Goal: Task Accomplishment & Management: Complete application form

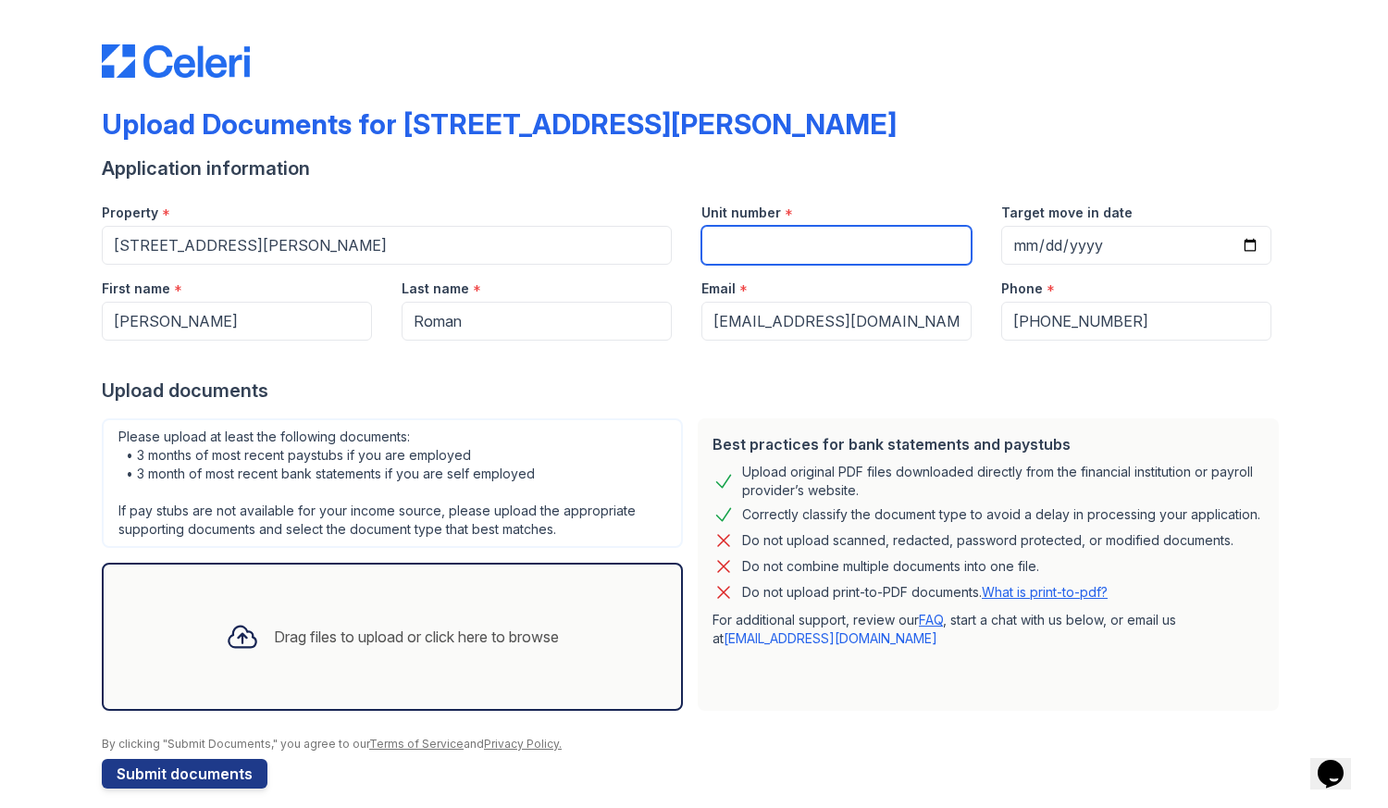
click at [787, 249] on input "Unit number" at bounding box center [837, 245] width 270 height 39
type input "D"
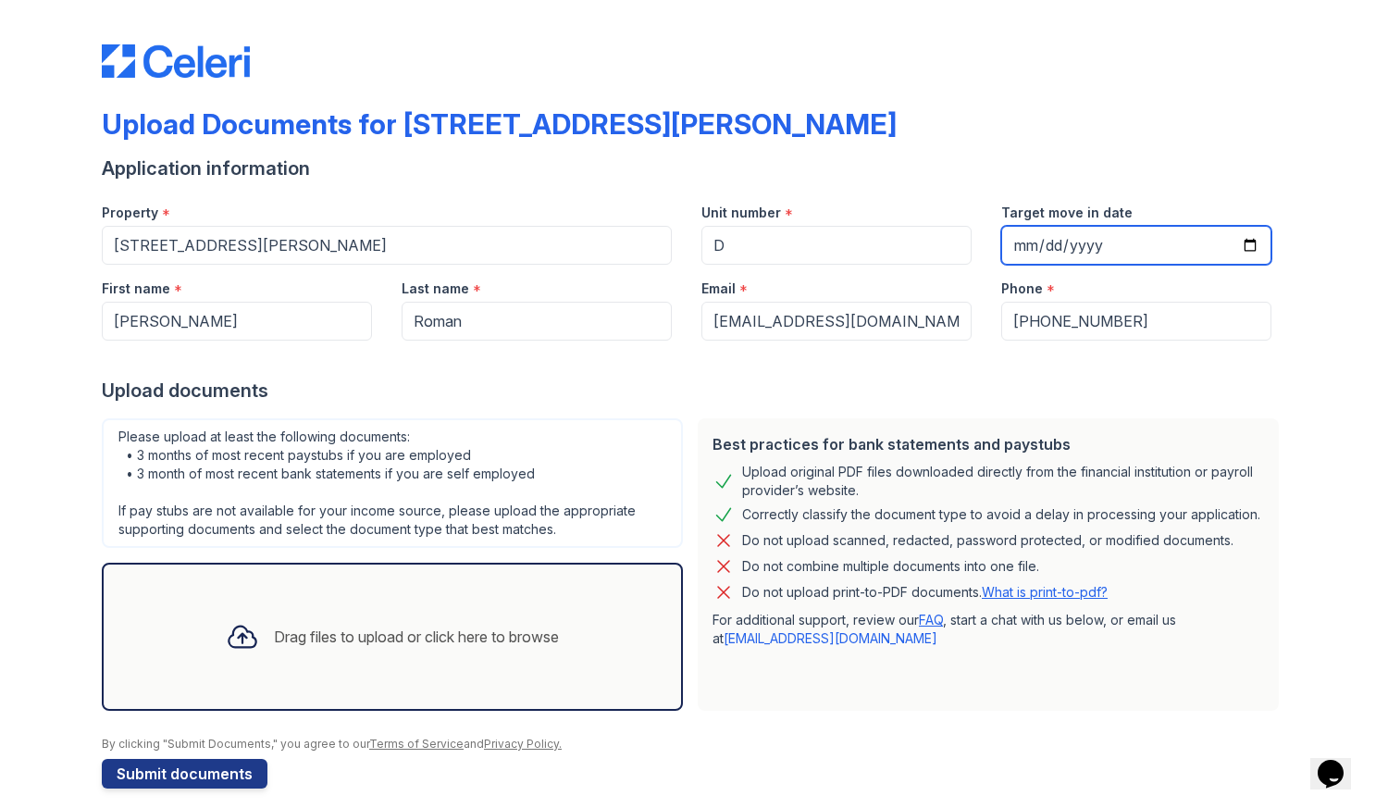
click at [1025, 242] on input "Target move in date" at bounding box center [1136, 245] width 270 height 39
type input "2025-10-17"
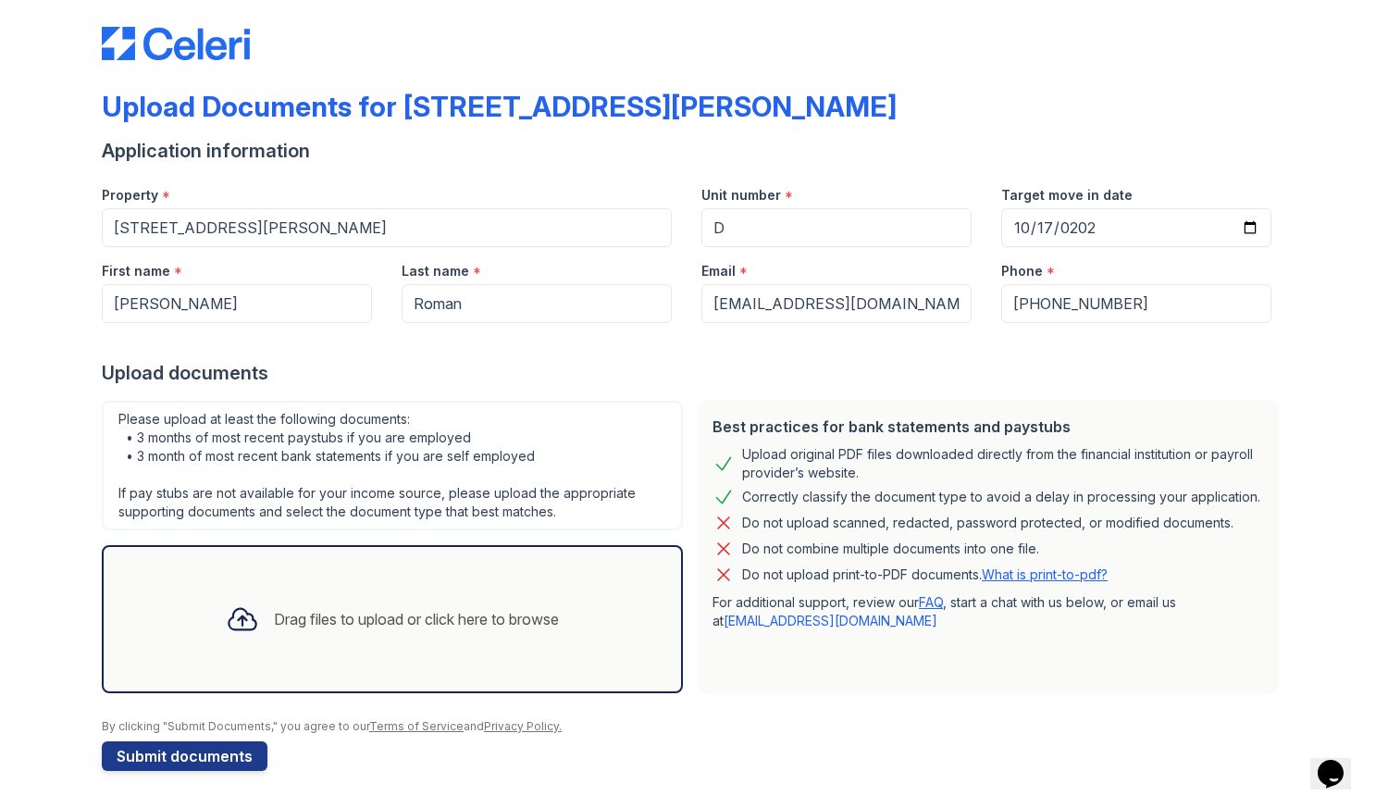
click at [357, 427] on div "Please upload at least the following documents: • 3 months of most recent payst…" at bounding box center [392, 466] width 581 height 130
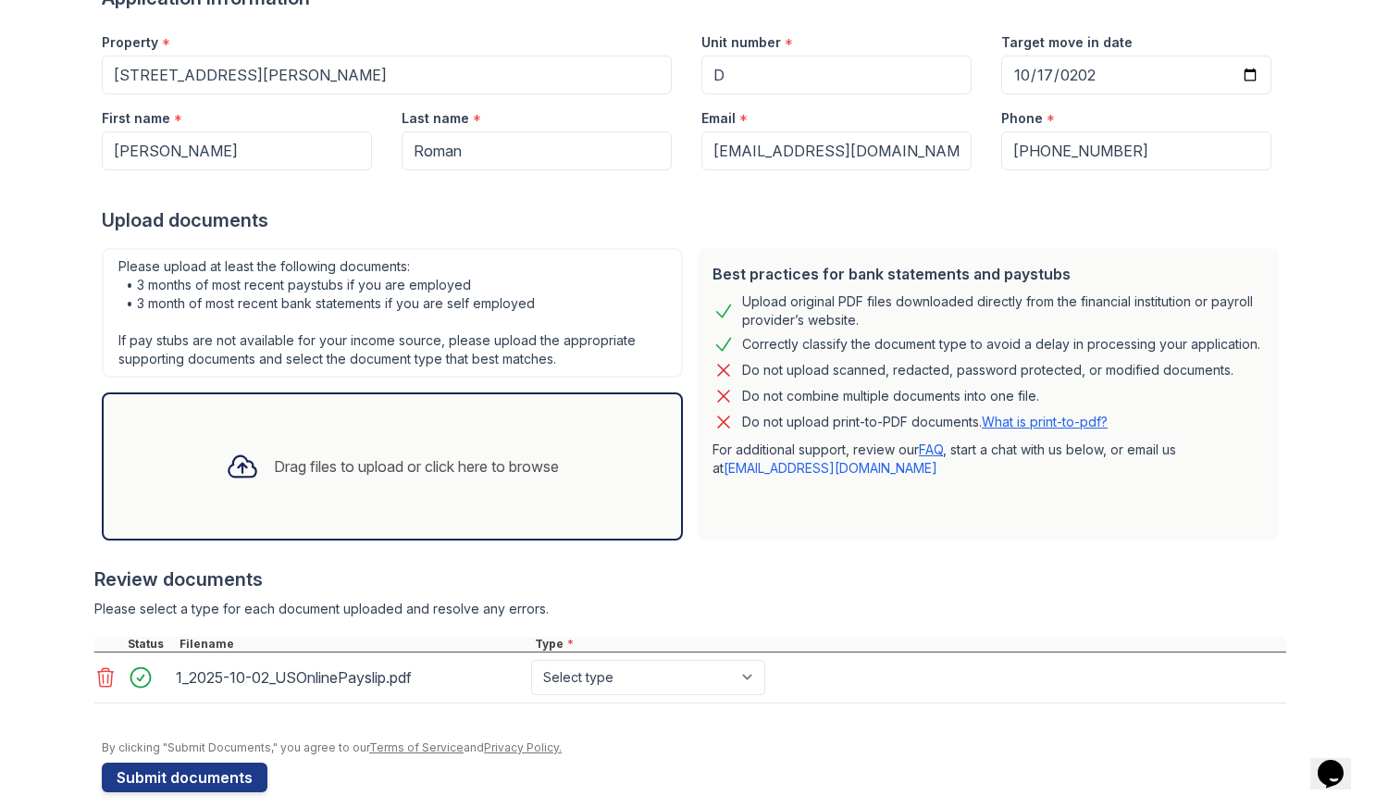
scroll to position [192, 0]
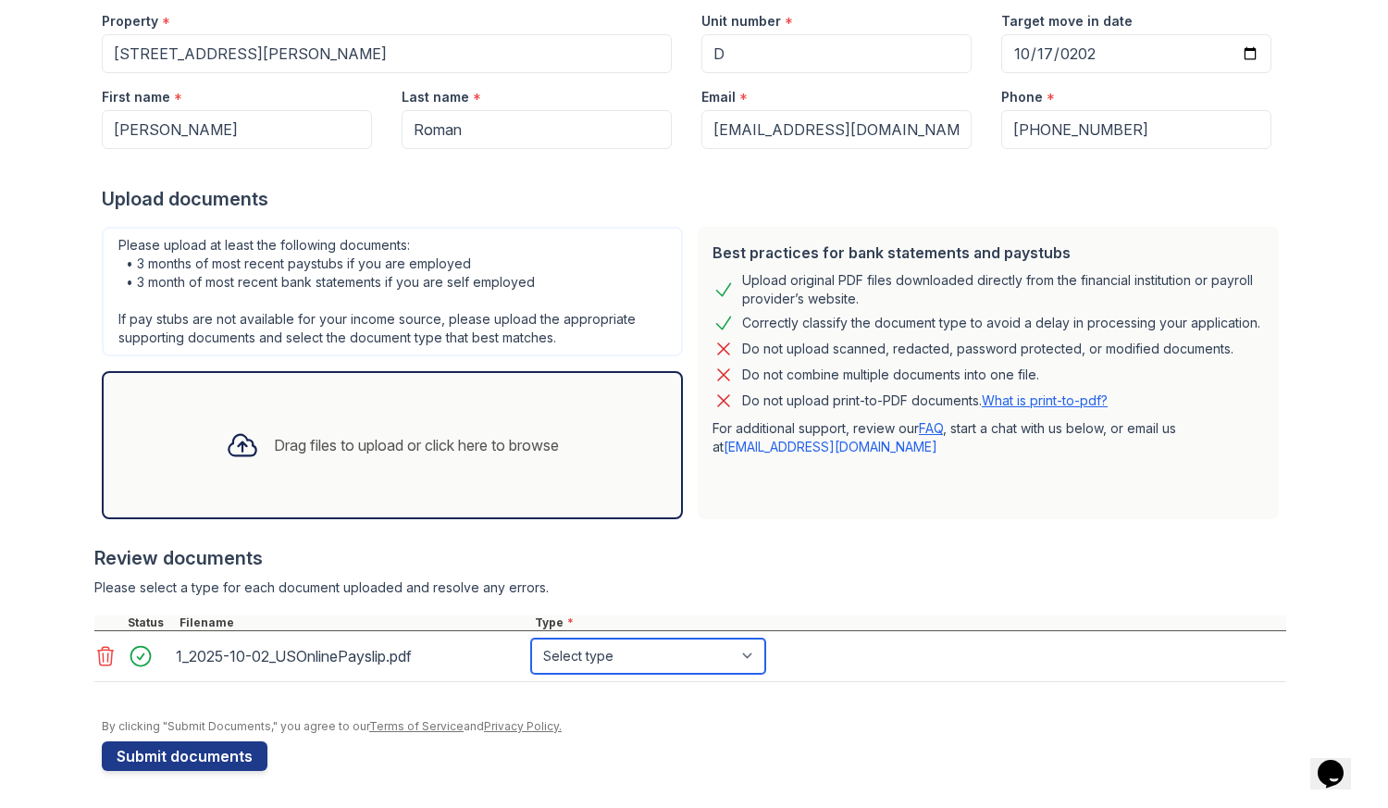
click at [727, 655] on select "Select type Paystub Bank Statement Offer Letter Tax Documents Benefit Award Let…" at bounding box center [648, 656] width 234 height 35
select select "paystub"
click at [531, 639] on select "Select type Paystub Bank Statement Offer Letter Tax Documents Benefit Award Let…" at bounding box center [648, 656] width 234 height 35
click at [453, 421] on div "Drag files to upload or click here to browse" at bounding box center [392, 445] width 363 height 63
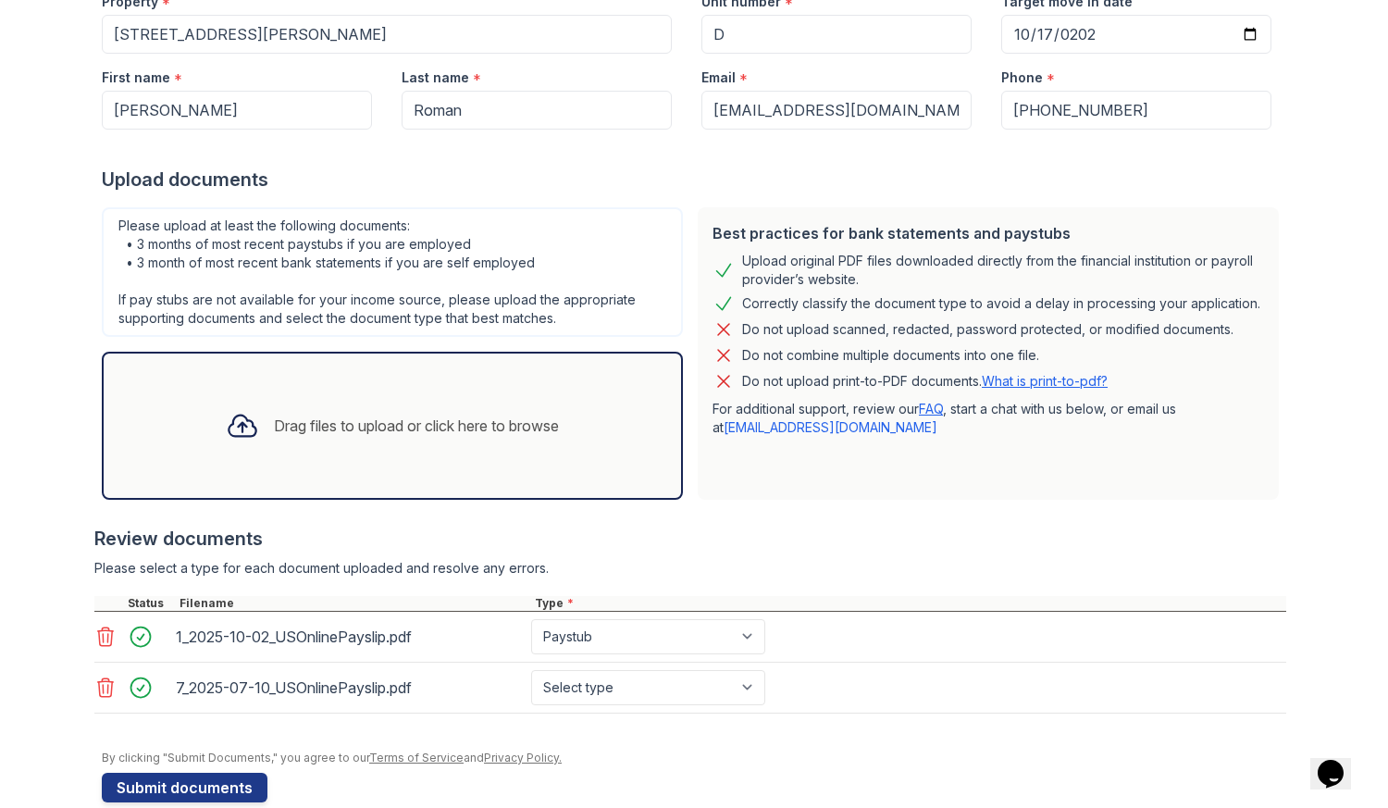
scroll to position [242, 0]
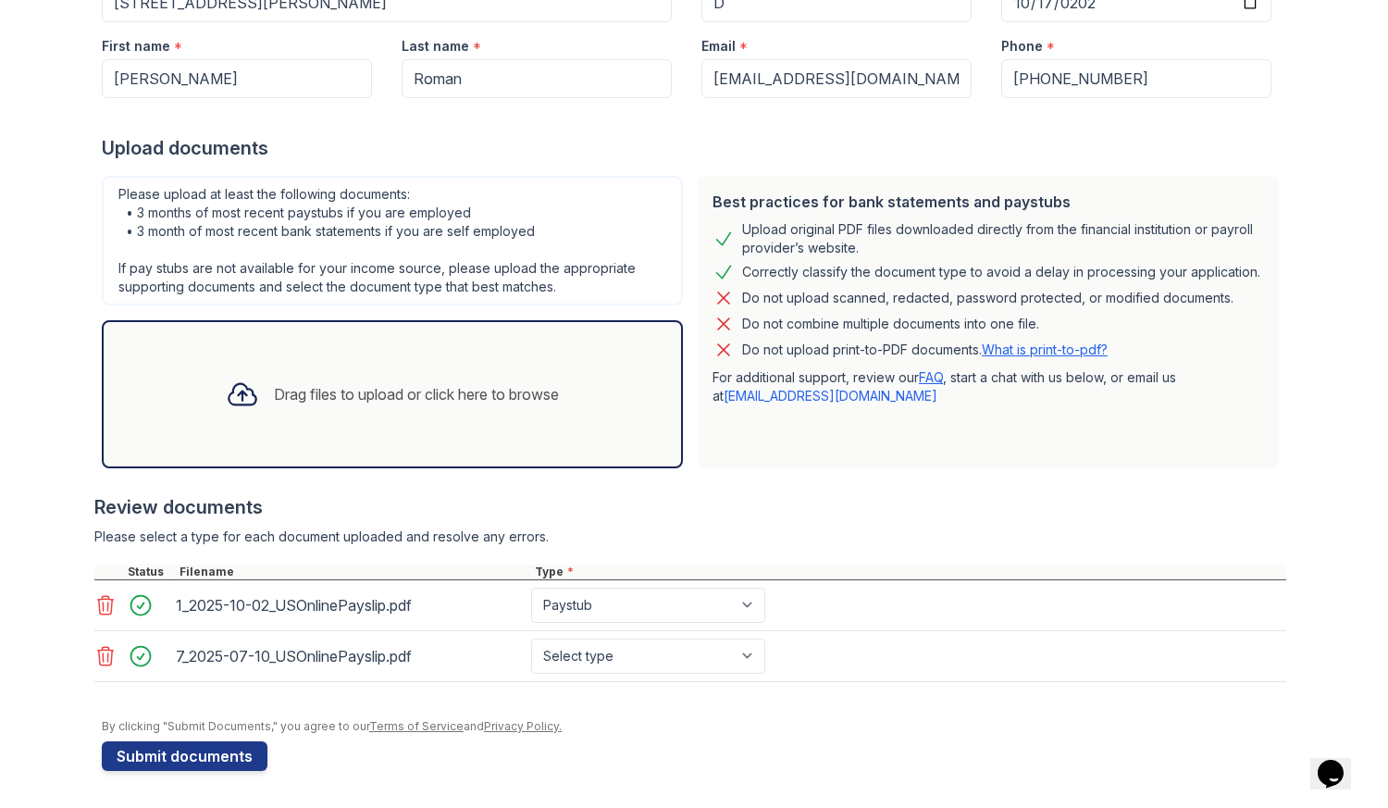
click at [763, 650] on div "Select type Paystub Bank Statement Offer Letter Tax Documents Benefit Award Let…" at bounding box center [650, 656] width 238 height 35
click at [743, 651] on select "Select type Paystub Bank Statement Offer Letter Tax Documents Benefit Award Let…" at bounding box center [648, 656] width 234 height 35
select select "paystub"
click at [531, 639] on select "Select type Paystub Bank Statement Offer Letter Tax Documents Benefit Award Let…" at bounding box center [648, 656] width 234 height 35
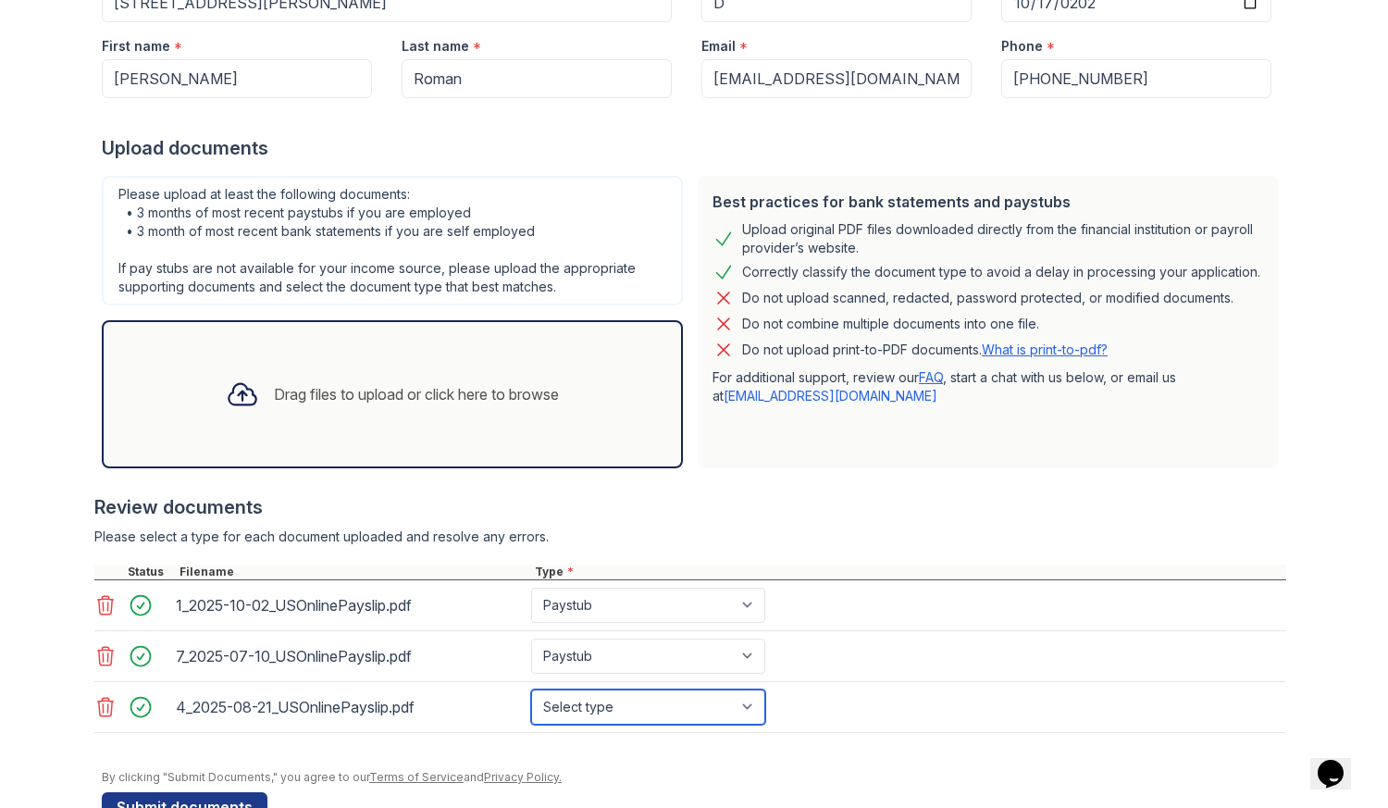
click at [625, 699] on select "Select type Paystub Bank Statement Offer Letter Tax Documents Benefit Award Let…" at bounding box center [648, 707] width 234 height 35
select select "paystub"
click at [531, 690] on select "Select type Paystub Bank Statement Offer Letter Tax Documents Benefit Award Let…" at bounding box center [648, 707] width 234 height 35
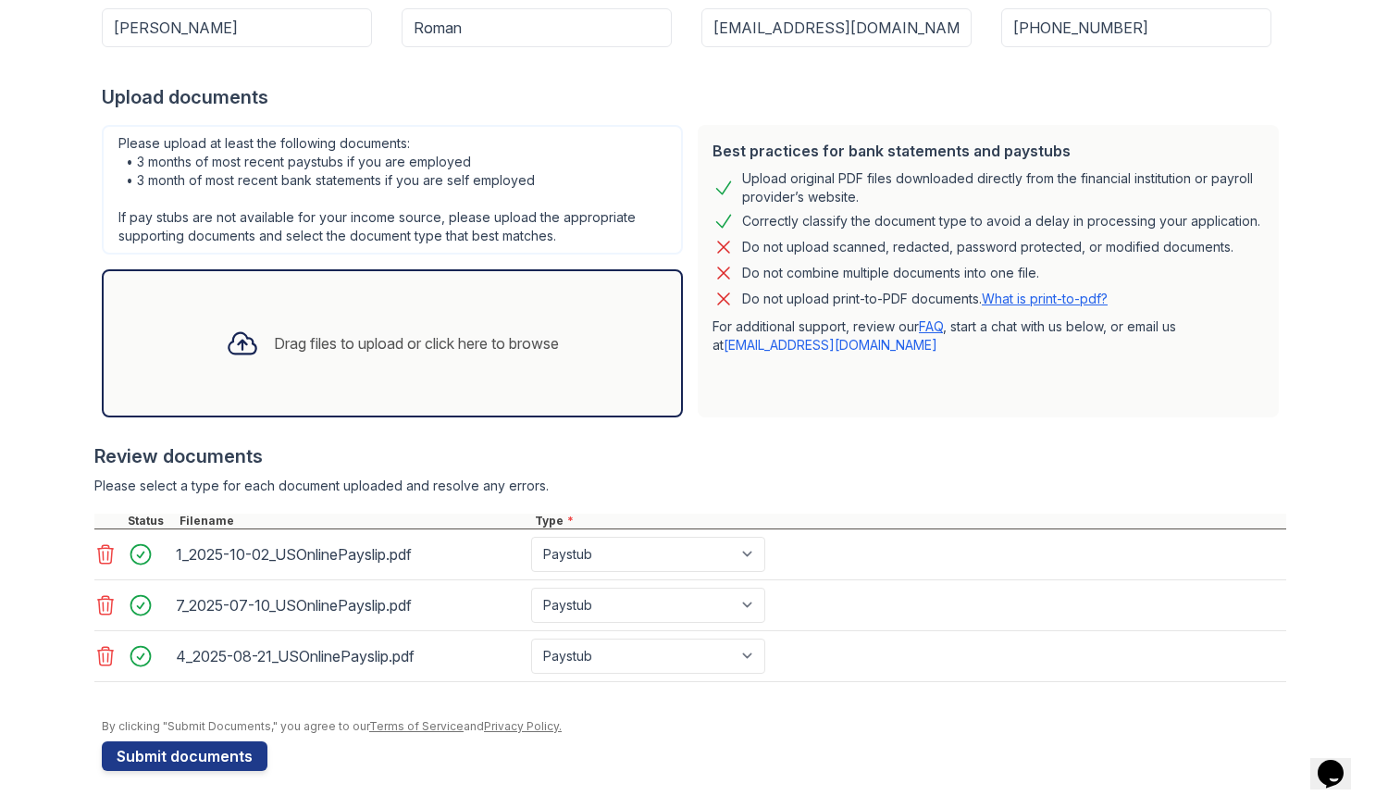
click at [464, 327] on div "Drag files to upload or click here to browse" at bounding box center [392, 343] width 363 height 63
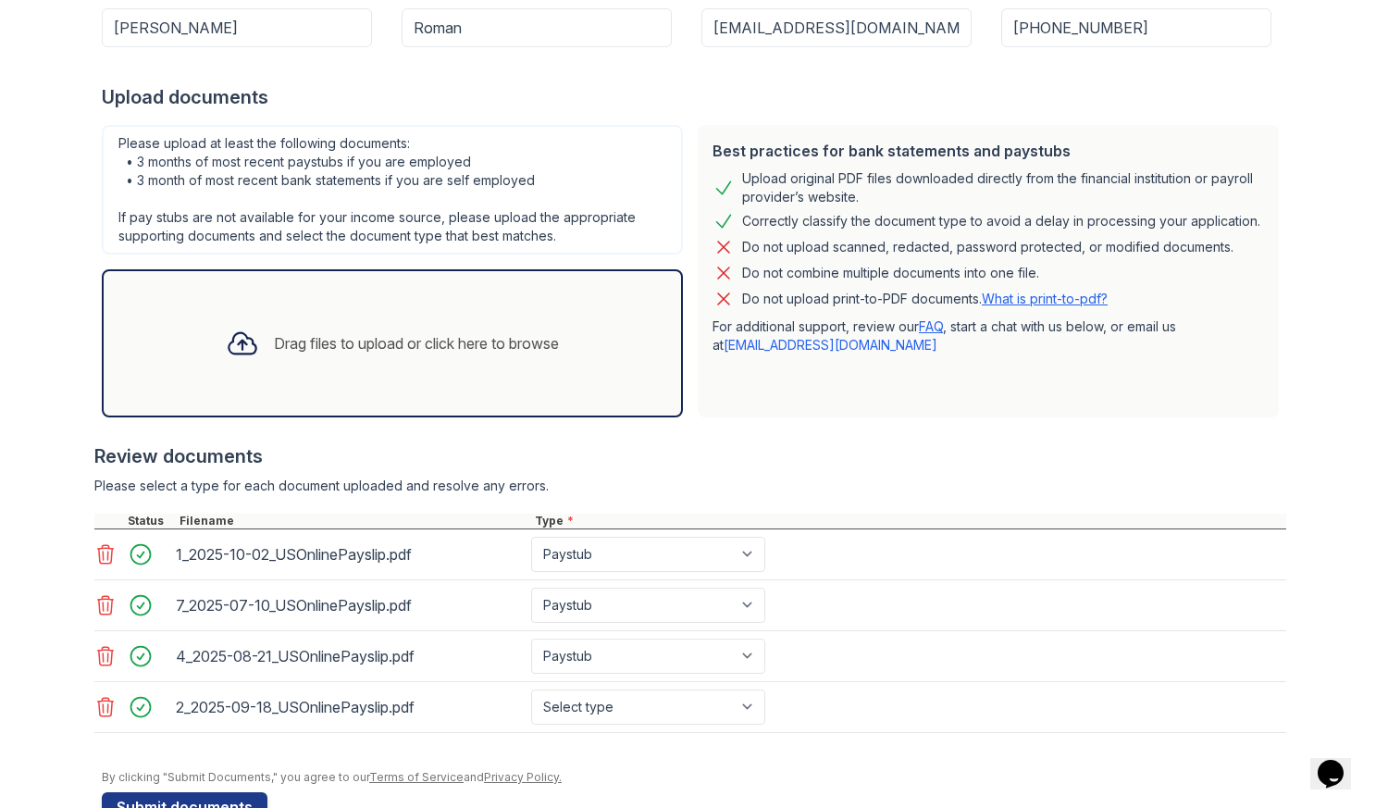
scroll to position [344, 0]
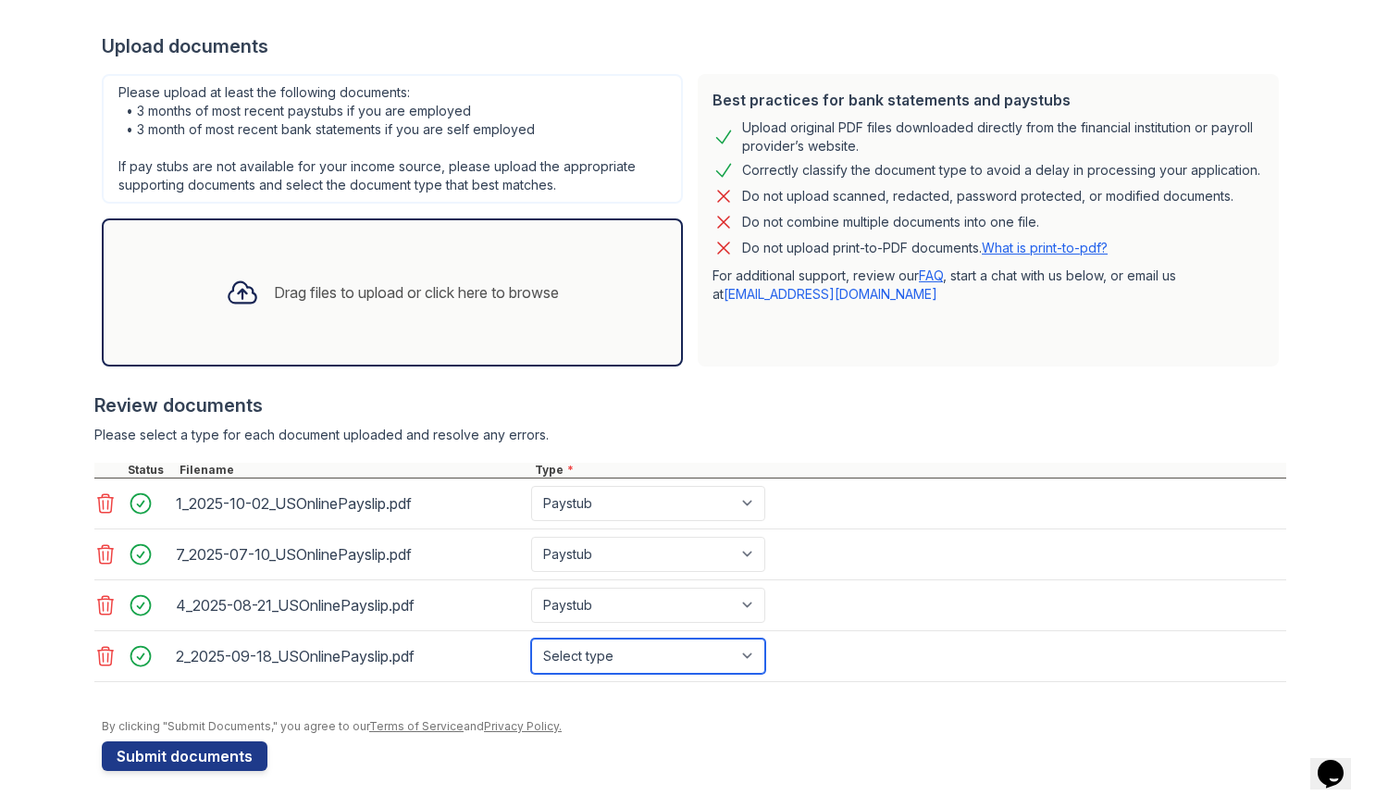
click at [690, 658] on select "Select type Paystub Bank Statement Offer Letter Tax Documents Benefit Award Let…" at bounding box center [648, 656] width 234 height 35
select select "paystub"
click at [531, 639] on select "Select type Paystub Bank Statement Offer Letter Tax Documents Benefit Award Let…" at bounding box center [648, 656] width 234 height 35
click at [524, 269] on div "Drag files to upload or click here to browse" at bounding box center [392, 292] width 363 height 63
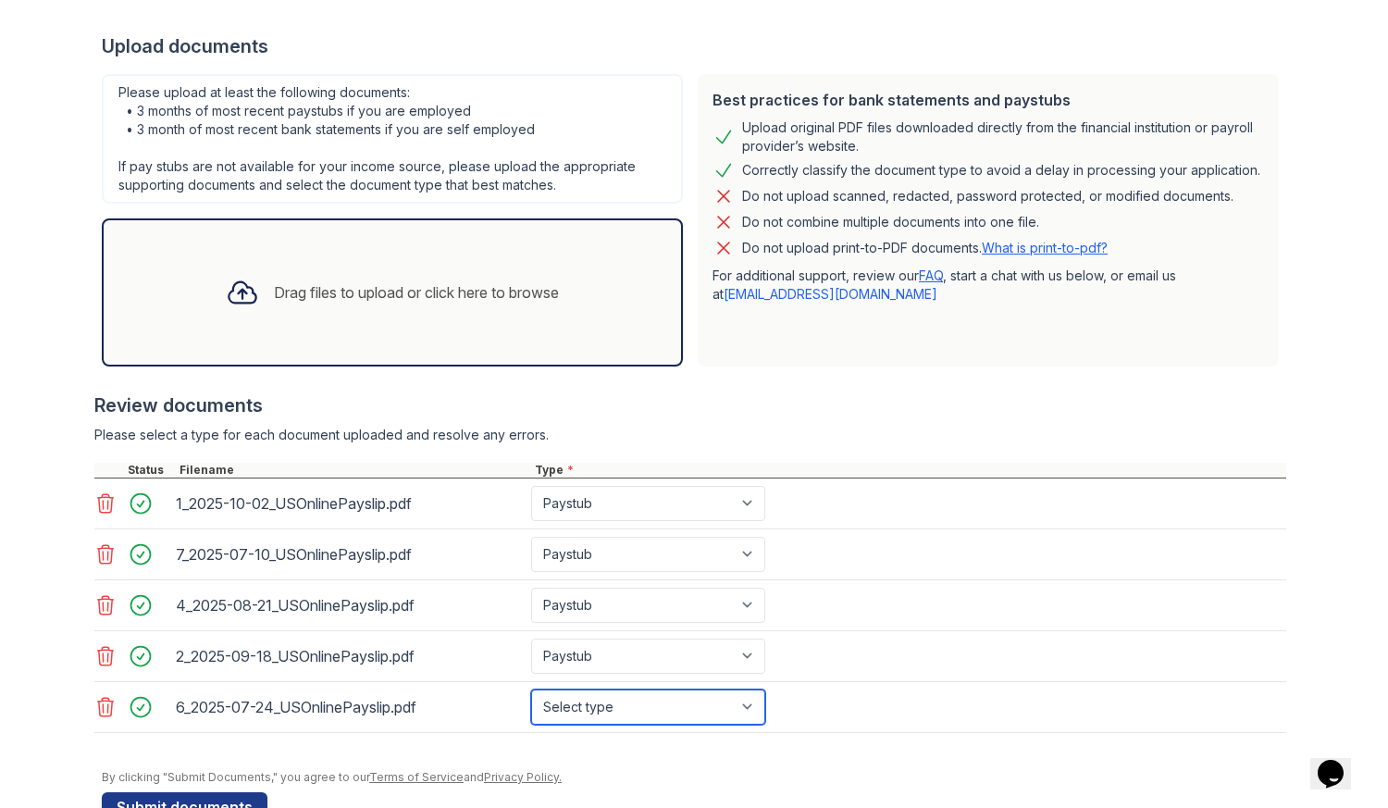
click at [608, 701] on select "Select type Paystub Bank Statement Offer Letter Tax Documents Benefit Award Let…" at bounding box center [648, 707] width 234 height 35
select select "paystub"
click at [531, 690] on select "Select type Paystub Bank Statement Offer Letter Tax Documents Benefit Award Let…" at bounding box center [648, 707] width 234 height 35
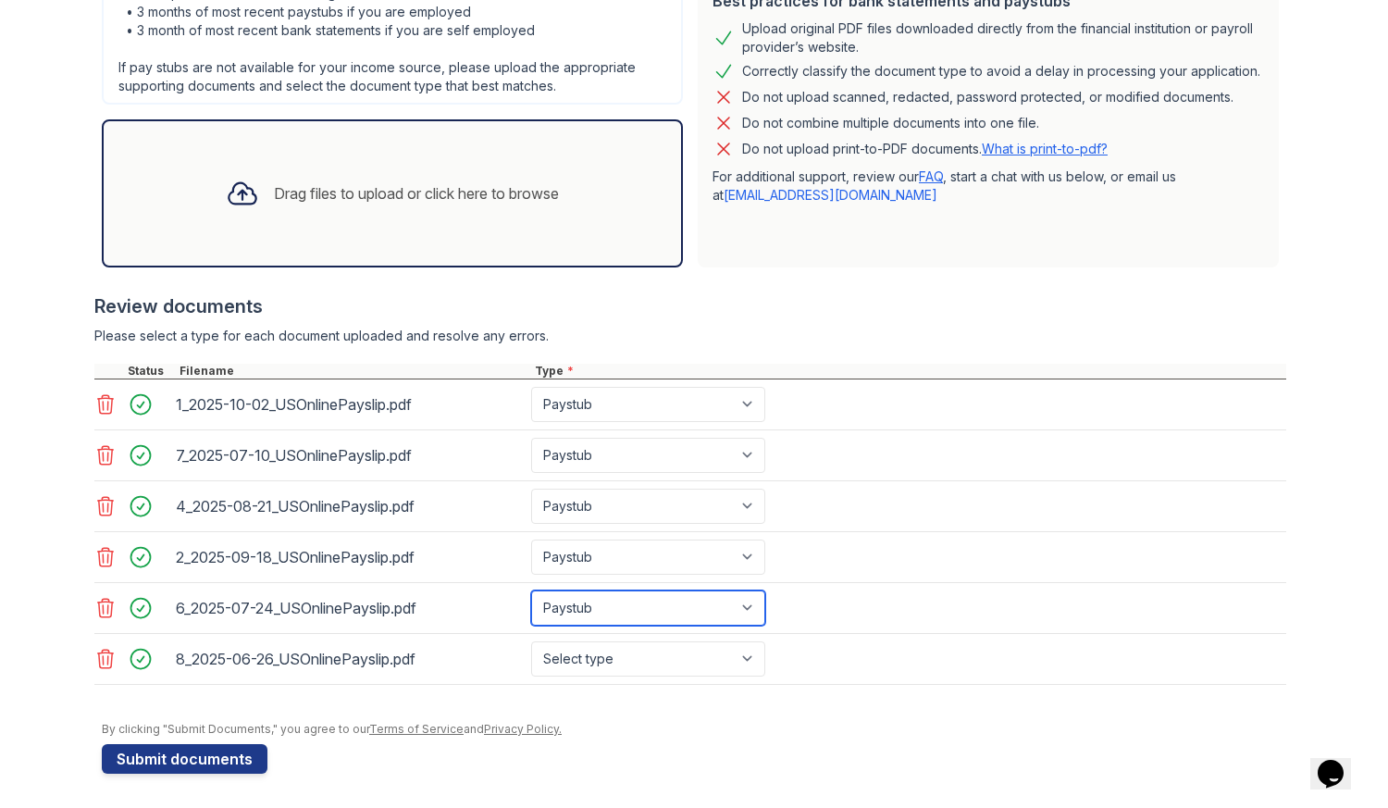
scroll to position [446, 0]
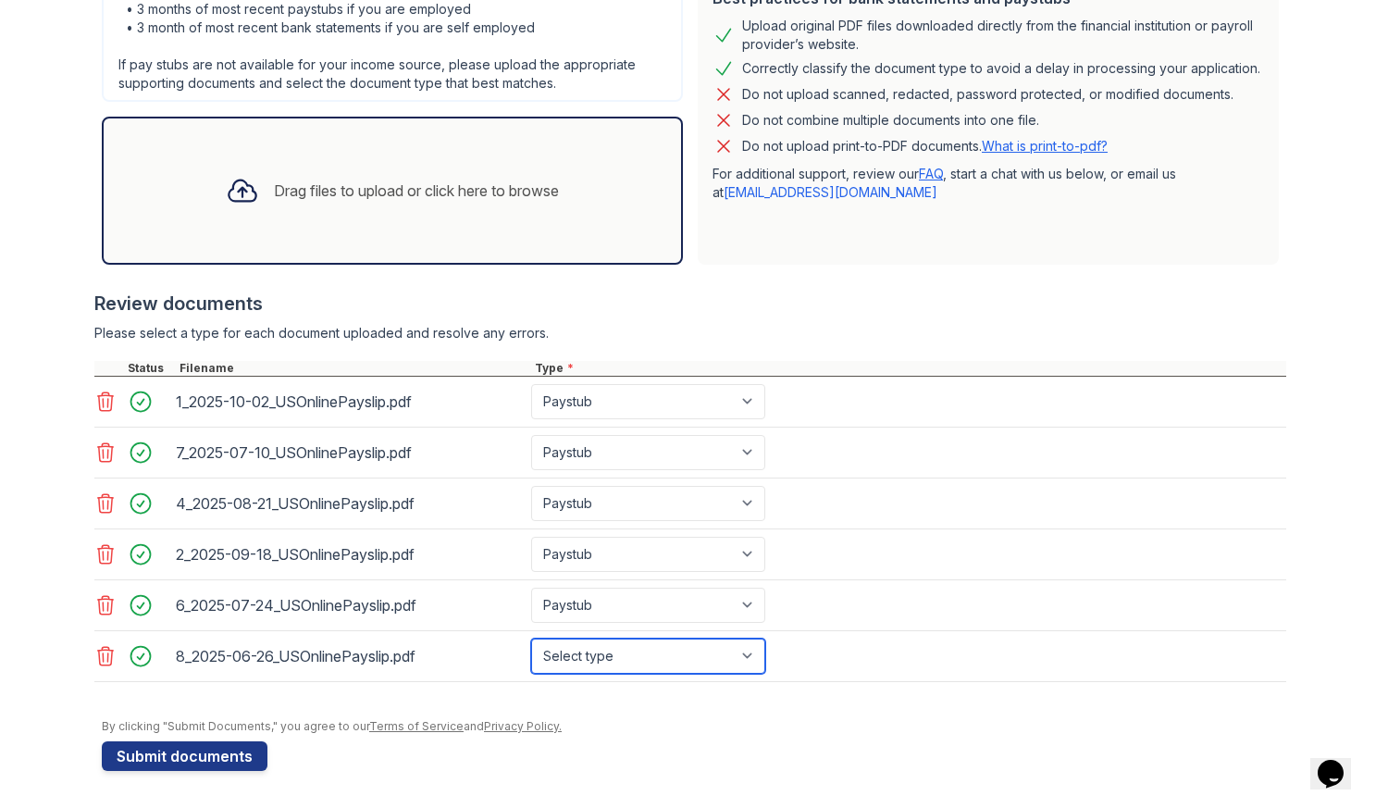
click at [647, 672] on select "Select type Paystub Bank Statement Offer Letter Tax Documents Benefit Award Let…" at bounding box center [648, 656] width 234 height 35
select select "paystub"
click at [531, 639] on select "Select type Paystub Bank Statement Offer Letter Tax Documents Benefit Award Let…" at bounding box center [648, 656] width 234 height 35
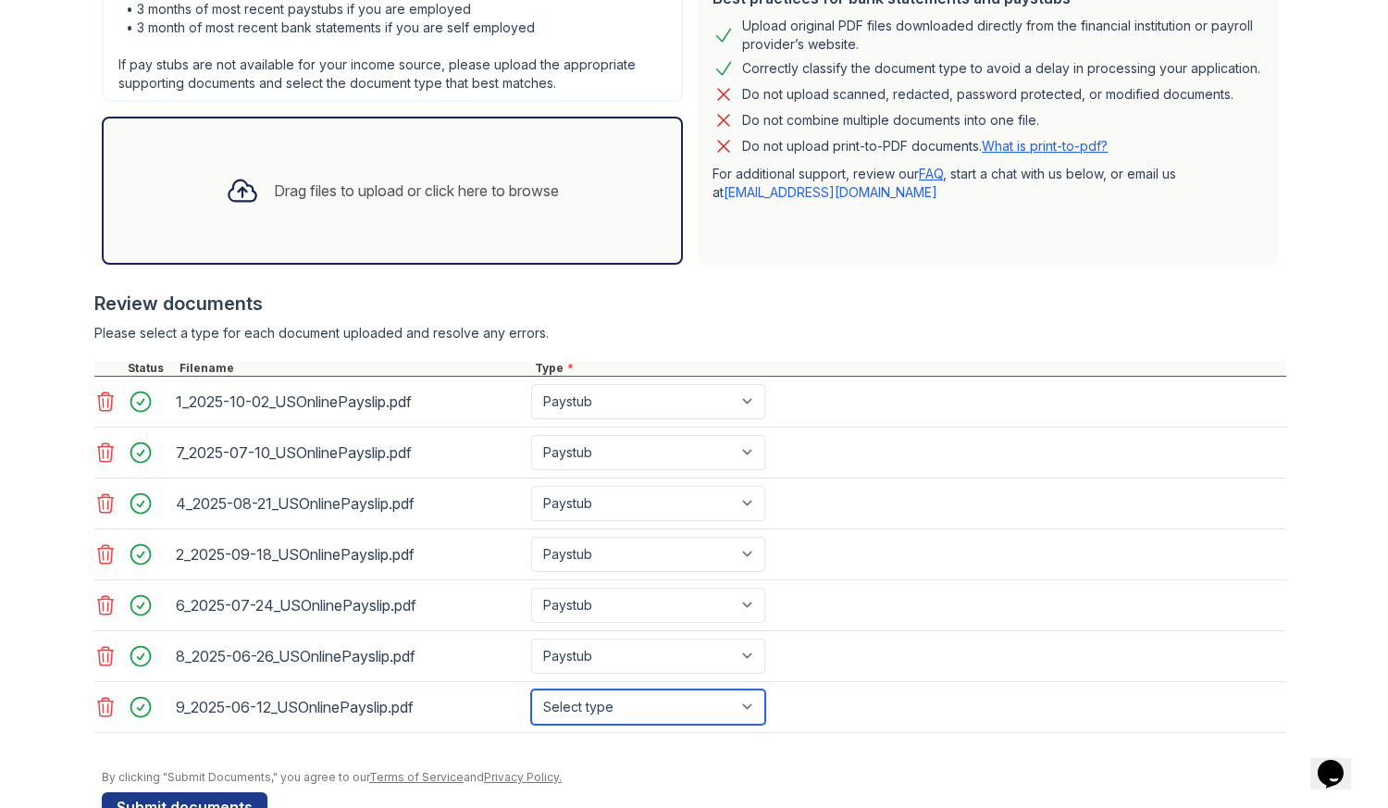
click at [737, 719] on select "Select type Paystub Bank Statement Offer Letter Tax Documents Benefit Award Let…" at bounding box center [648, 707] width 234 height 35
select select "paystub"
click at [531, 690] on select "Select type Paystub Bank Statement Offer Letter Tax Documents Benefit Award Let…" at bounding box center [648, 707] width 234 height 35
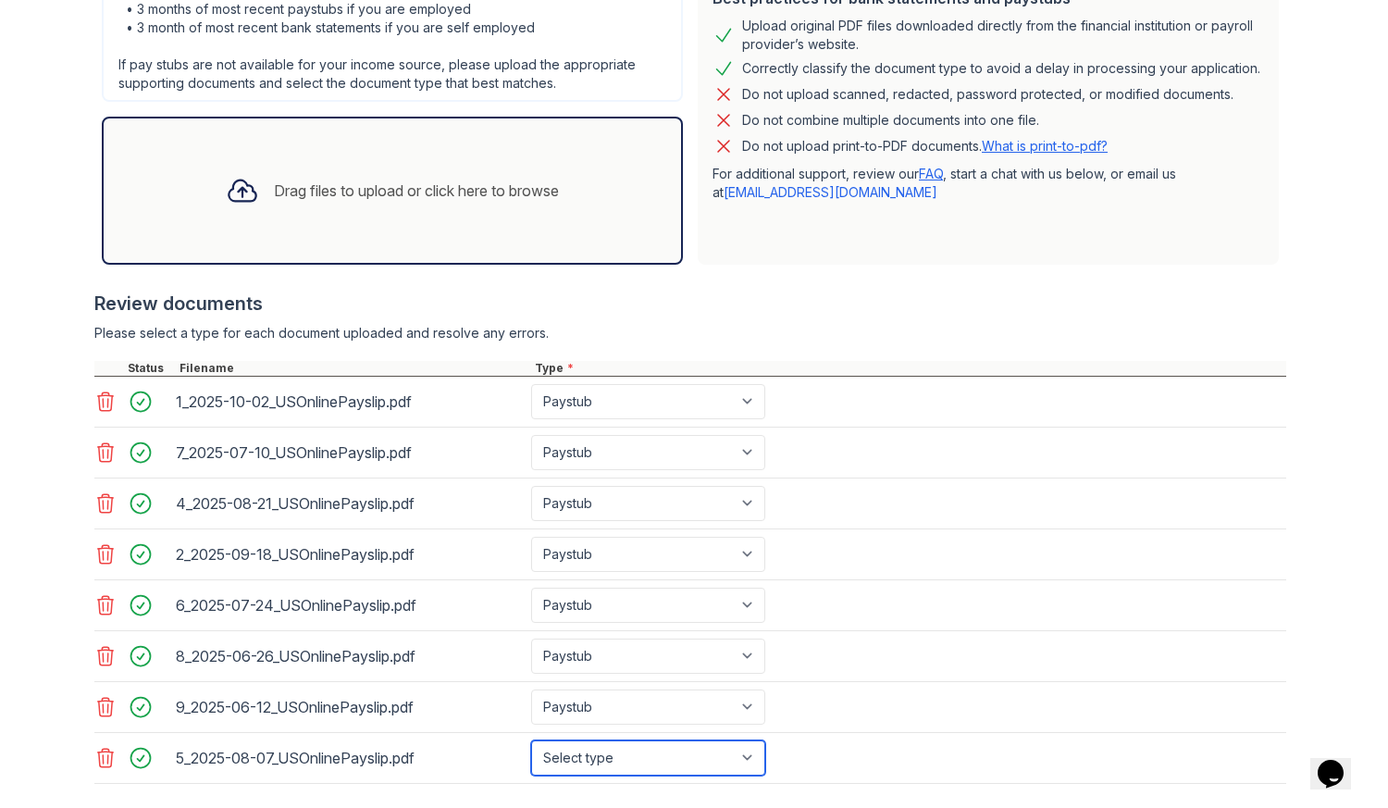
click at [603, 756] on select "Select type Paystub Bank Statement Offer Letter Tax Documents Benefit Award Let…" at bounding box center [648, 757] width 234 height 35
select select "paystub"
click at [531, 740] on select "Select type Paystub Bank Statement Offer Letter Tax Documents Benefit Award Let…" at bounding box center [648, 757] width 234 height 35
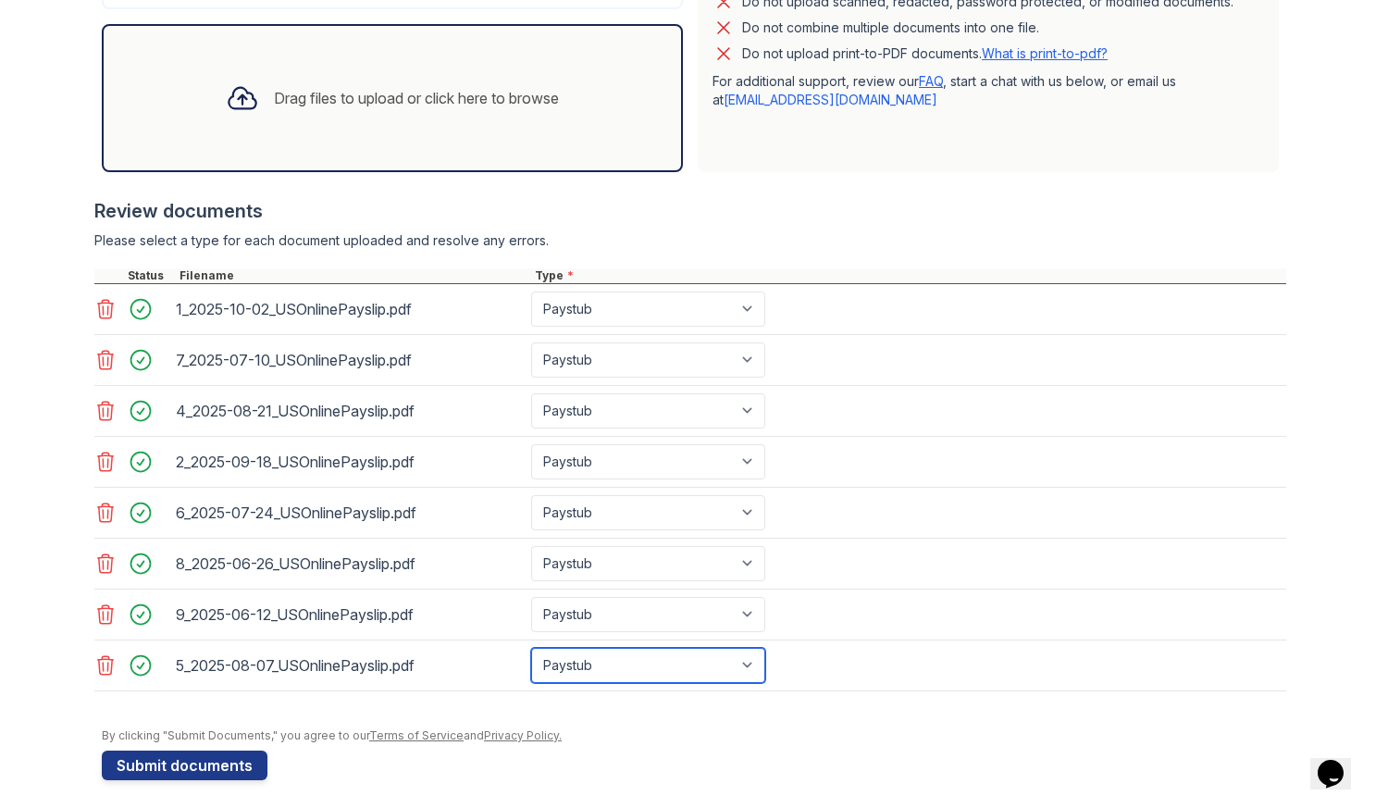
scroll to position [548, 0]
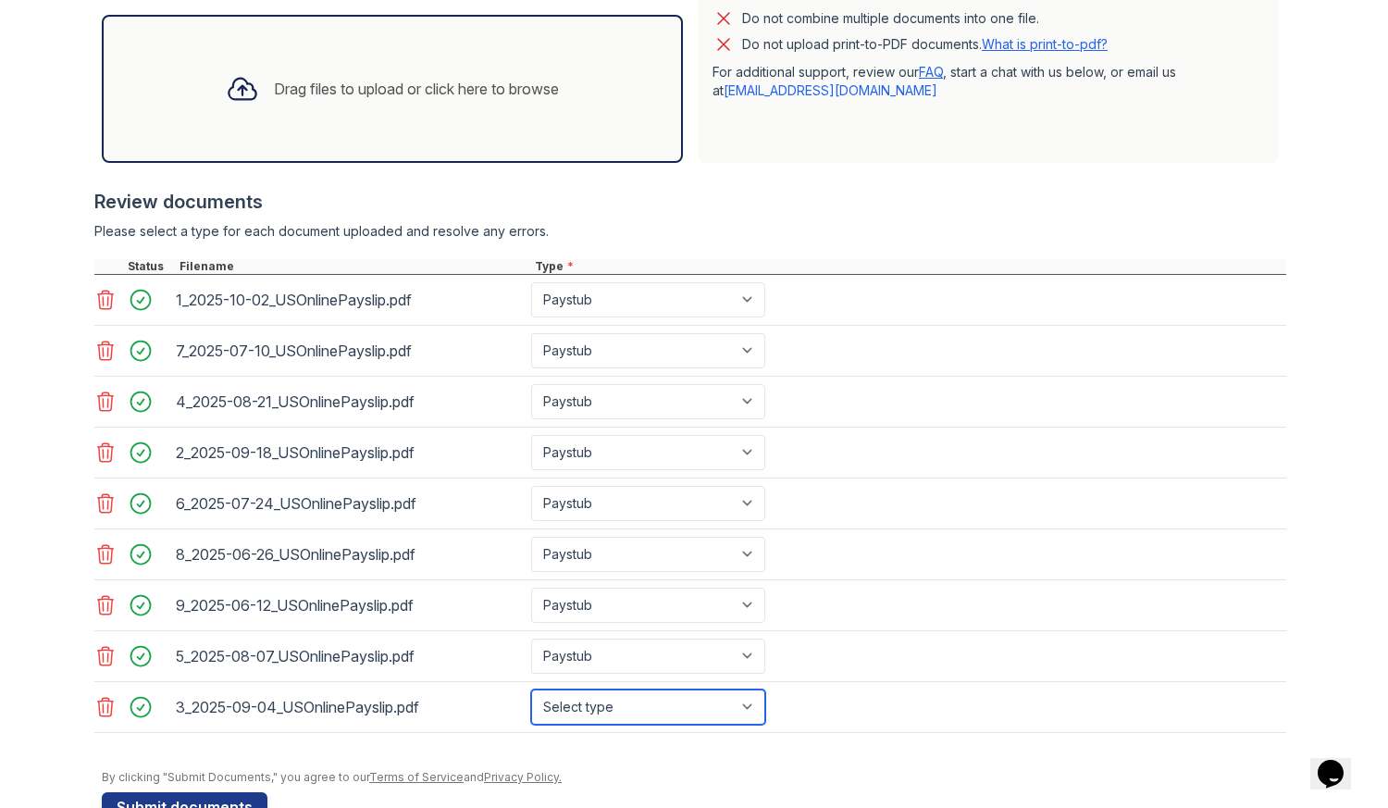
click at [608, 702] on select "Select type Paystub Bank Statement Offer Letter Tax Documents Benefit Award Let…" at bounding box center [648, 707] width 234 height 35
select select "paystub"
click at [531, 690] on select "Select type Paystub Bank Statement Offer Letter Tax Documents Benefit Award Let…" at bounding box center [648, 707] width 234 height 35
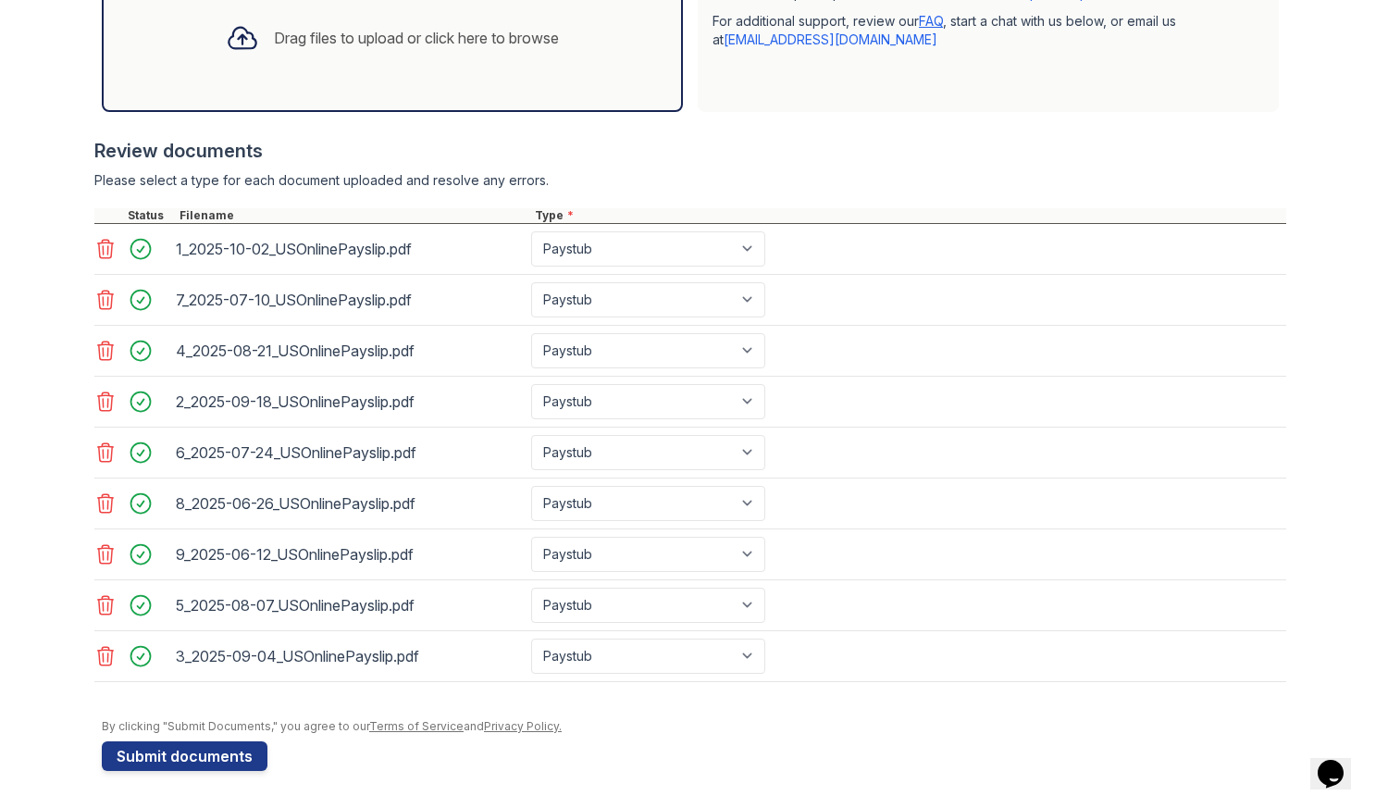
click at [169, 772] on div "Upload Documents for 4803 Walenda Drive Apt D Application information Property …" at bounding box center [694, 94] width 1185 height 1370
click at [167, 762] on button "Submit documents" at bounding box center [185, 756] width 166 height 30
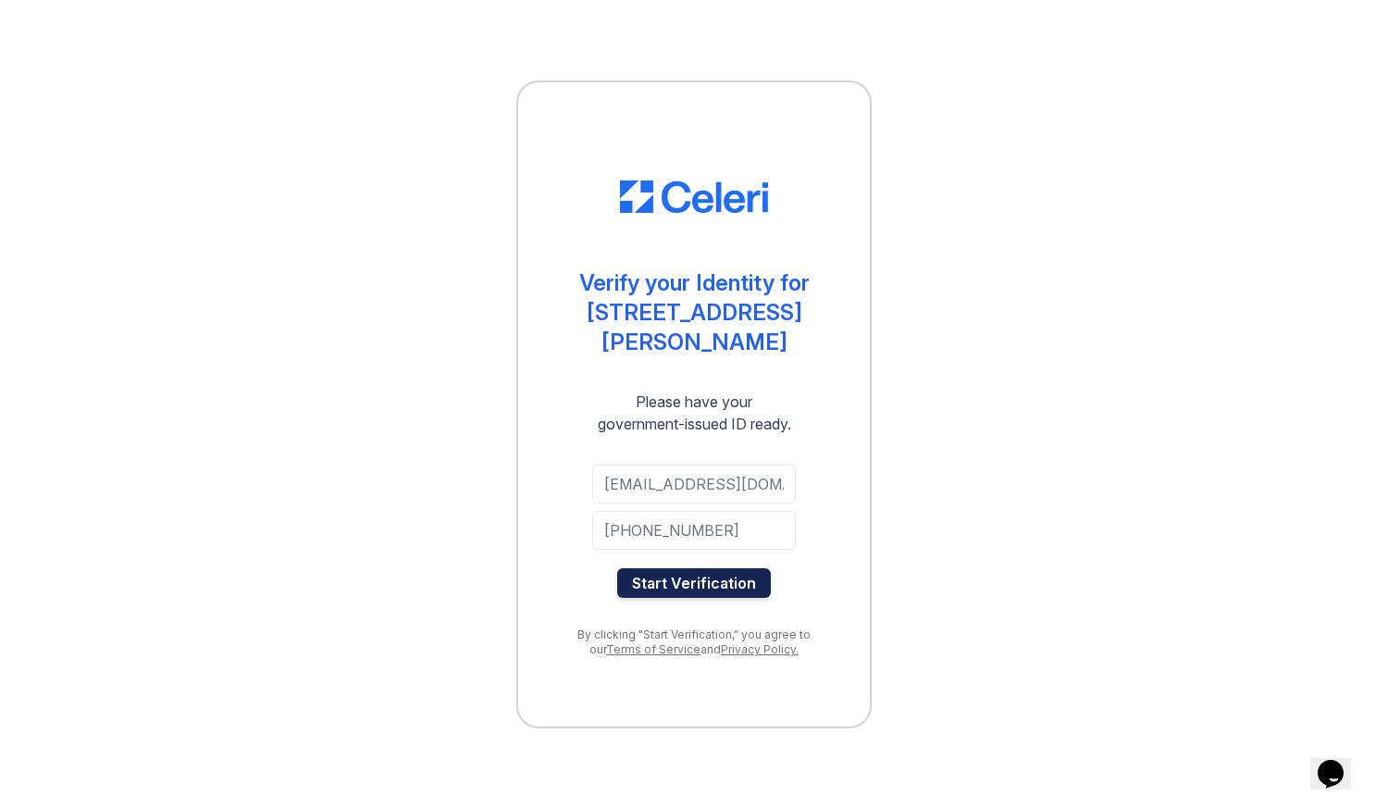
click at [711, 568] on button "Start Verification" at bounding box center [694, 583] width 154 height 30
